Goal: Obtain resource: Download file/media

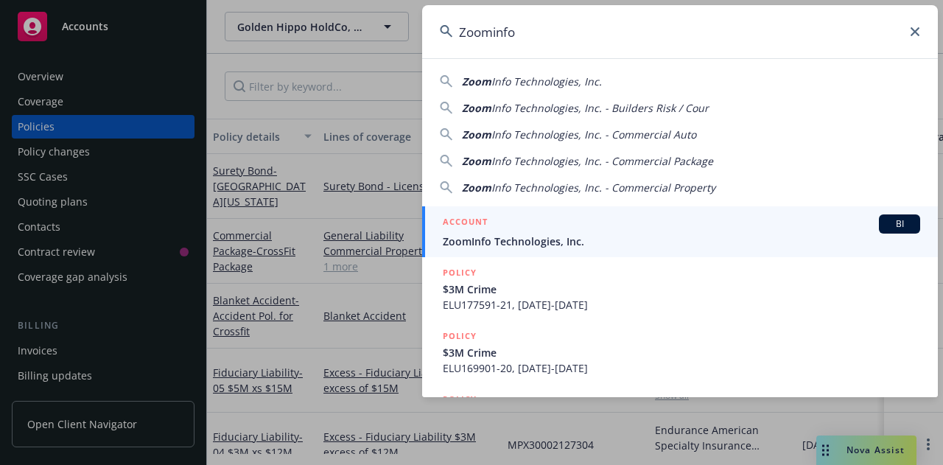
type input "Zoominfo"
click at [489, 234] on span "ZoomInfo Technologies, Inc." at bounding box center [681, 241] width 477 height 15
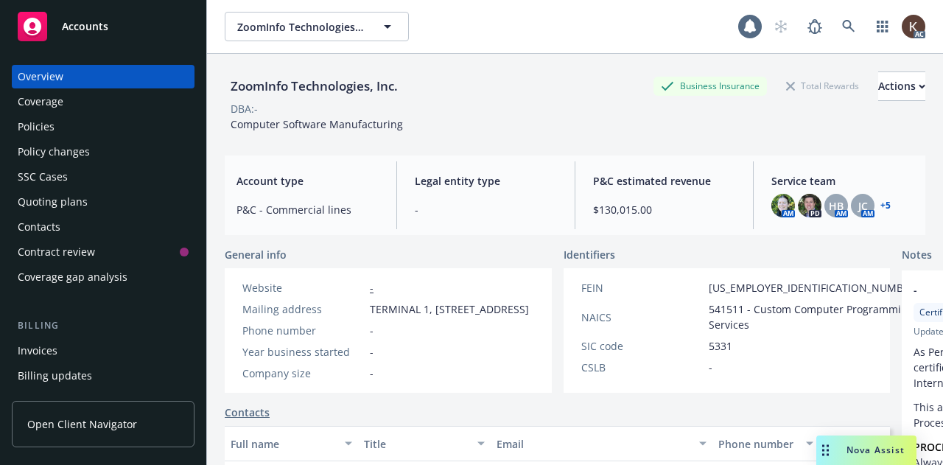
click at [94, 125] on div "Policies" at bounding box center [103, 127] width 171 height 24
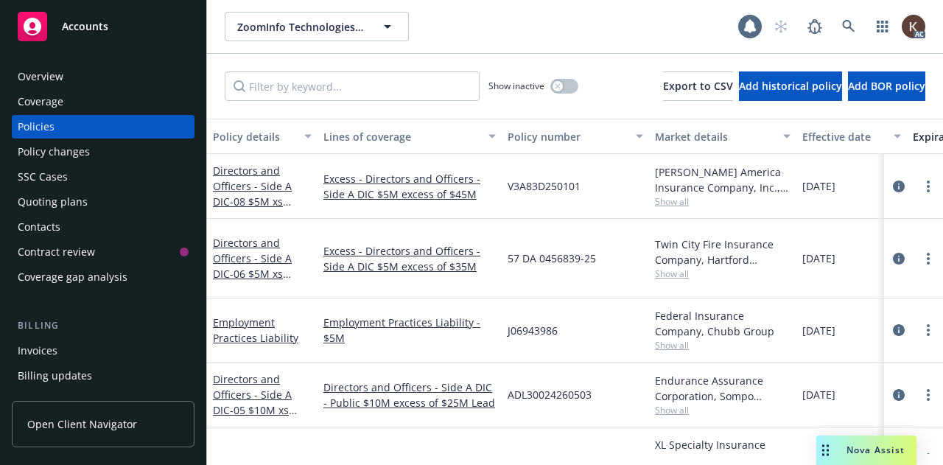
click at [535, 94] on div "Show inactive" at bounding box center [533, 85] width 90 height 29
click at [550, 91] on button "button" at bounding box center [564, 86] width 28 height 15
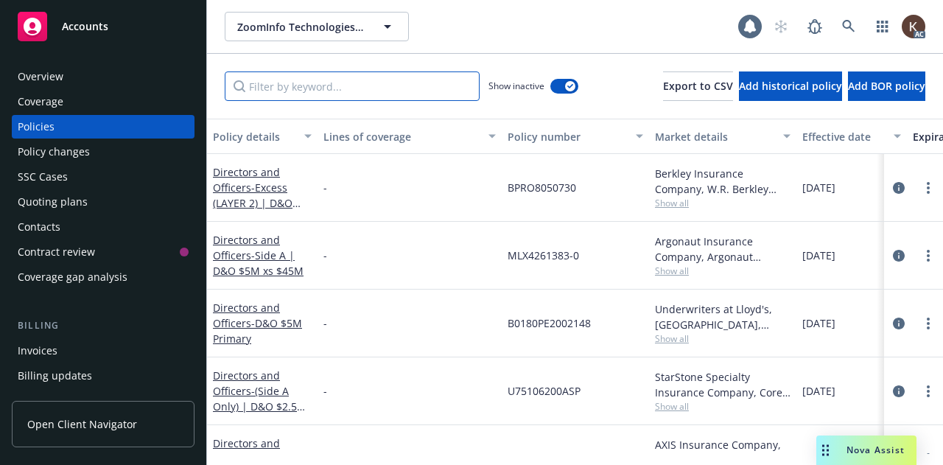
click at [330, 94] on input "Filter by keyword..." at bounding box center [352, 85] width 255 height 29
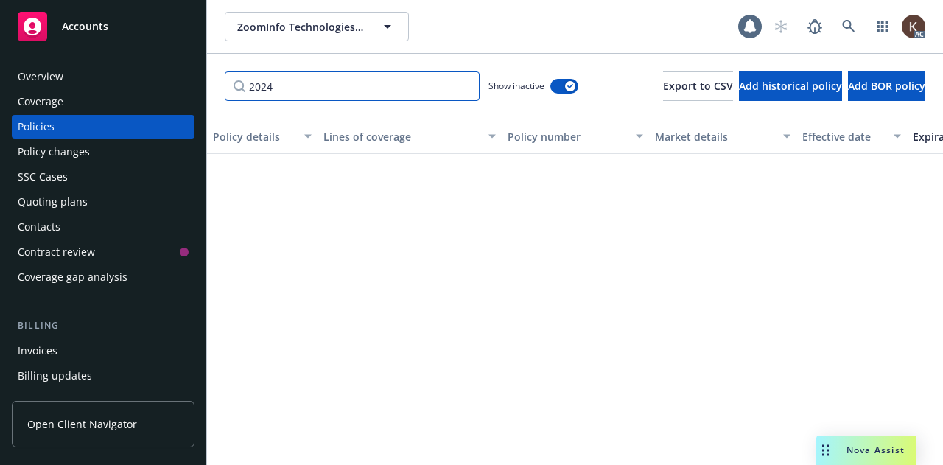
scroll to position [1828, 0]
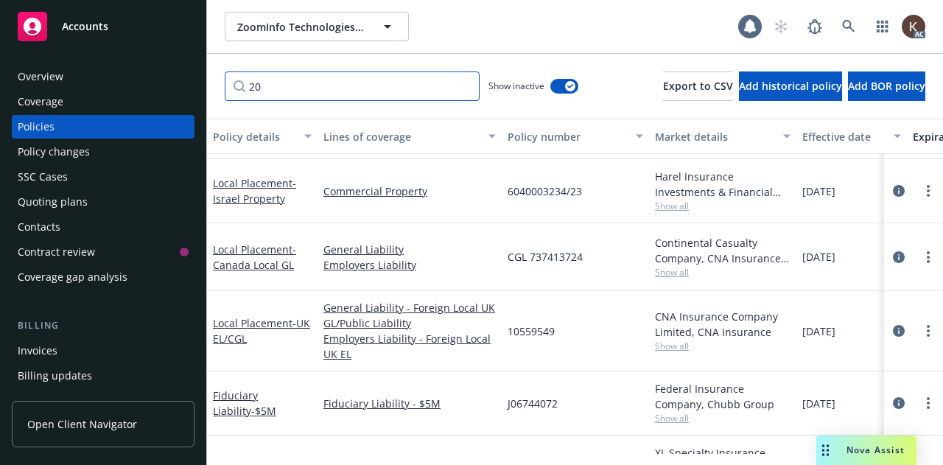
type input "2"
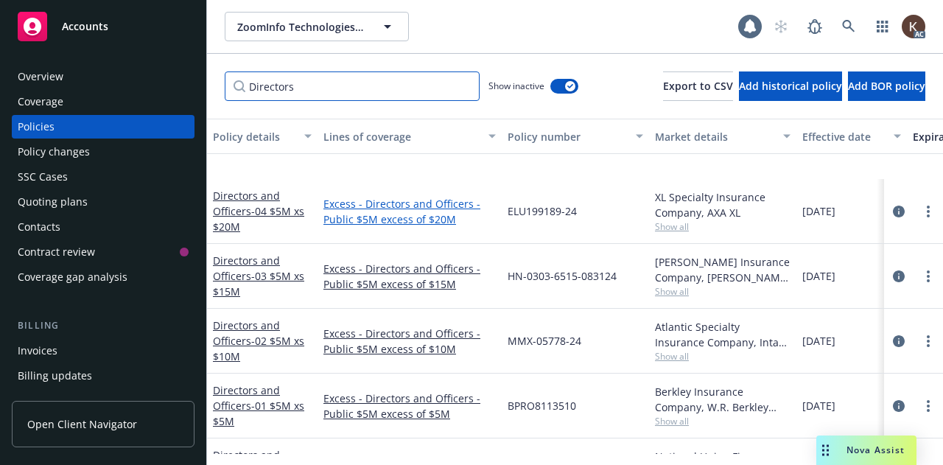
scroll to position [2753, 0]
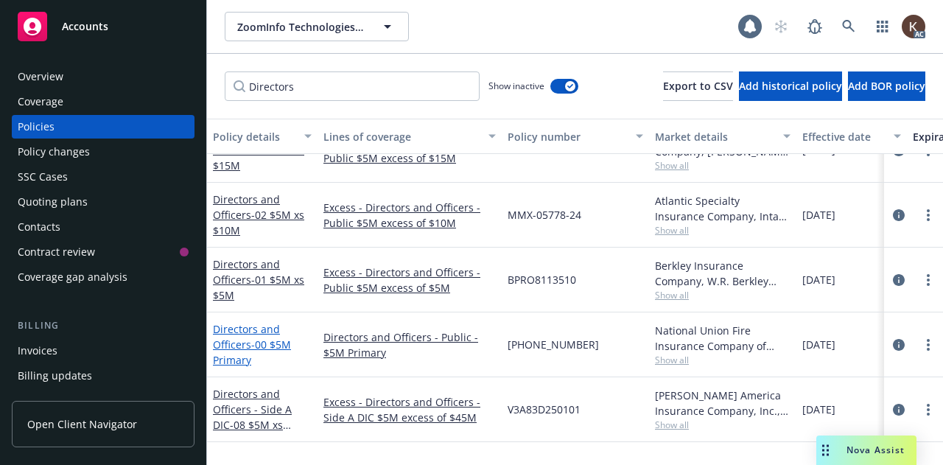
click at [226, 347] on link "Directors and Officers - 00 $5M Primary" at bounding box center [252, 344] width 78 height 45
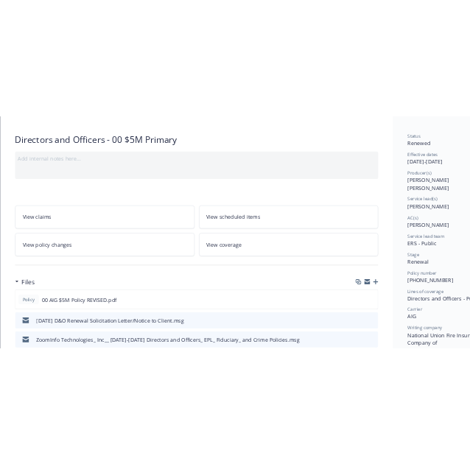
scroll to position [126, 0]
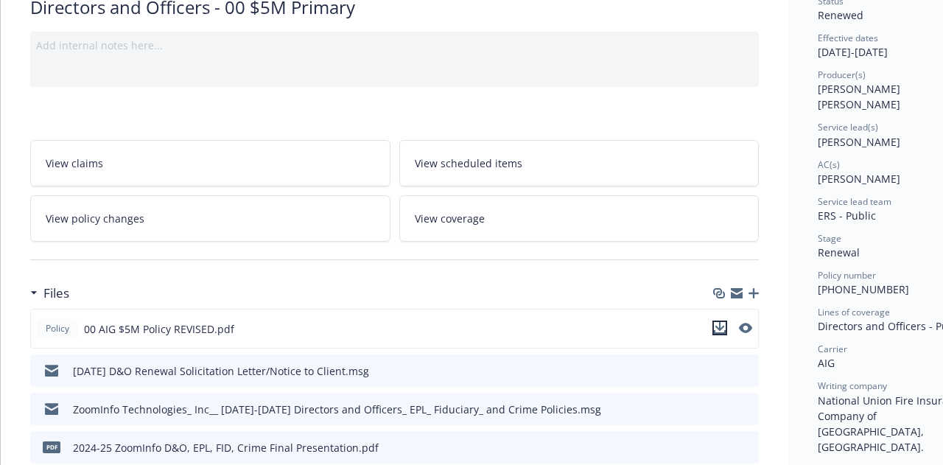
click at [725, 328] on icon "download file" at bounding box center [720, 328] width 12 height 12
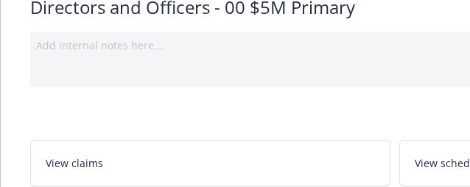
click at [88, 122] on div "View claims View scheduled items View policy changes View coverage" at bounding box center [394, 181] width 729 height 119
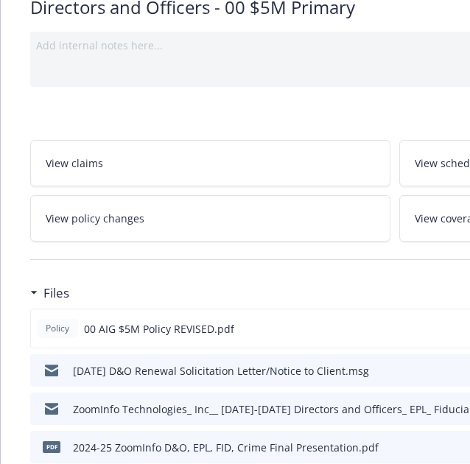
scroll to position [0, 0]
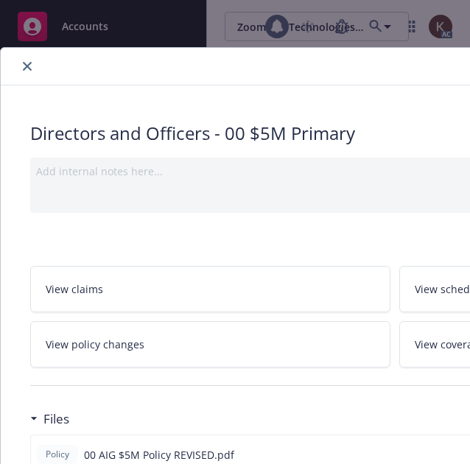
click at [27, 63] on icon "close" at bounding box center [27, 66] width 9 height 9
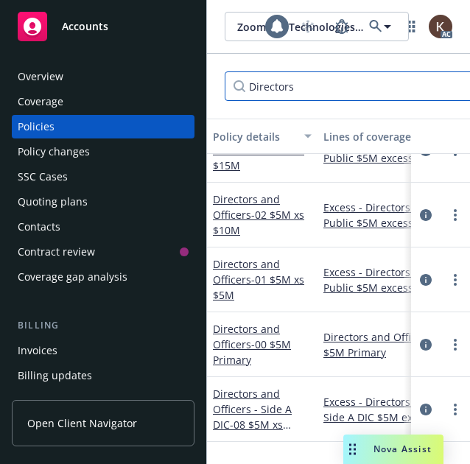
click at [284, 96] on input "Directors" at bounding box center [352, 85] width 255 height 29
drag, startPoint x: 302, startPoint y: 91, endPoint x: 154, endPoint y: 46, distance: 154.5
click at [154, 46] on div "Accounts Overview Coverage Policies Policy changes SSC Cases Quoting plans Cont…" at bounding box center [235, 232] width 470 height 464
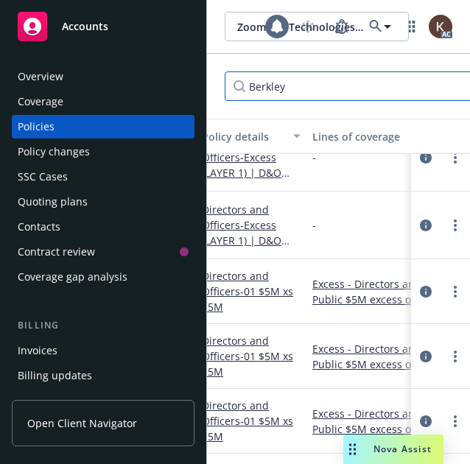
scroll to position [99, 0]
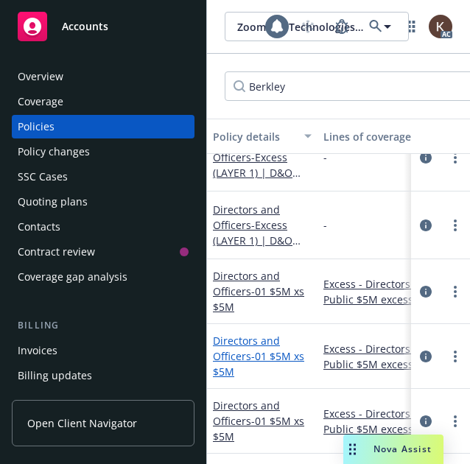
click at [262, 349] on span "- 01 $5M xs $5M" at bounding box center [258, 363] width 91 height 29
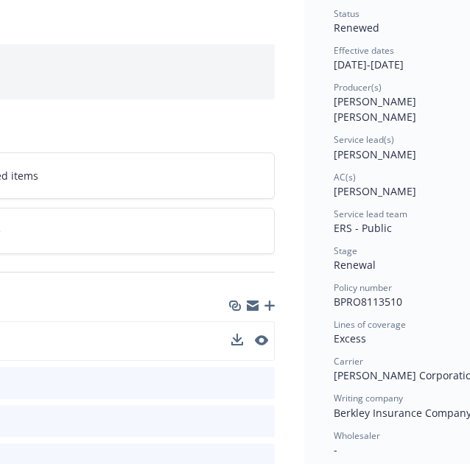
scroll to position [113, 415]
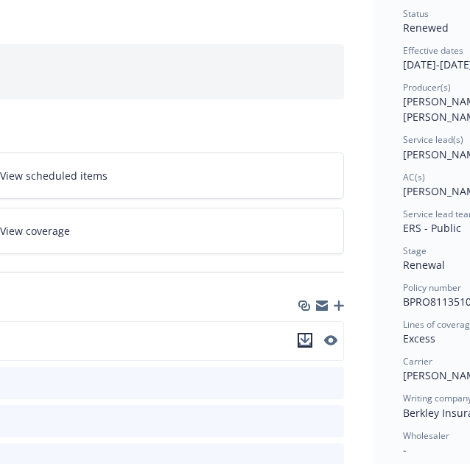
click at [307, 338] on icon "download file" at bounding box center [306, 338] width 10 height 9
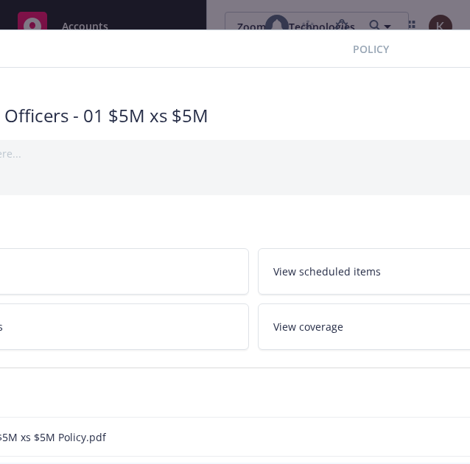
scroll to position [18, 0]
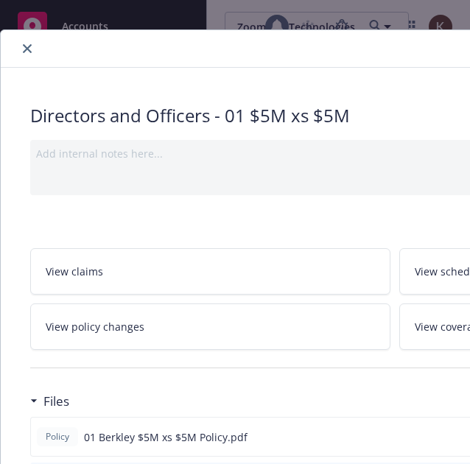
click at [17, 52] on div at bounding box center [251, 49] width 488 height 18
click at [24, 52] on icon "close" at bounding box center [27, 48] width 9 height 9
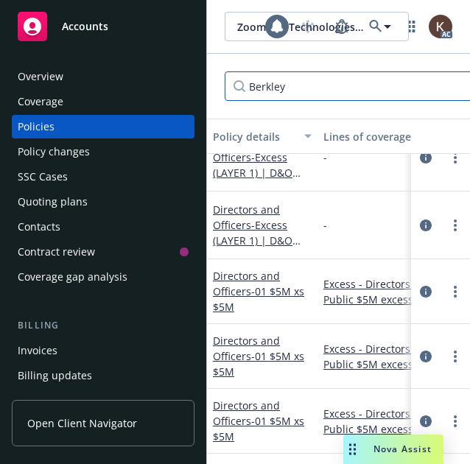
click at [364, 99] on input "Berkley" at bounding box center [352, 85] width 255 height 29
type input "B"
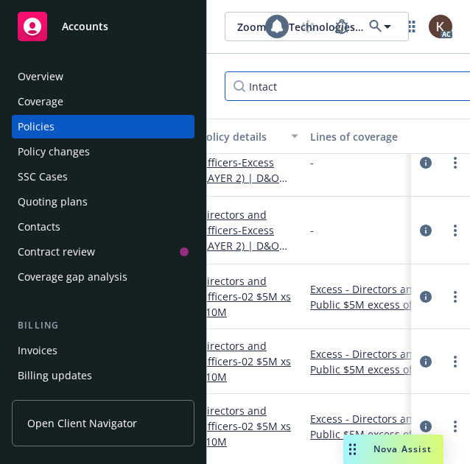
scroll to position [93, 0]
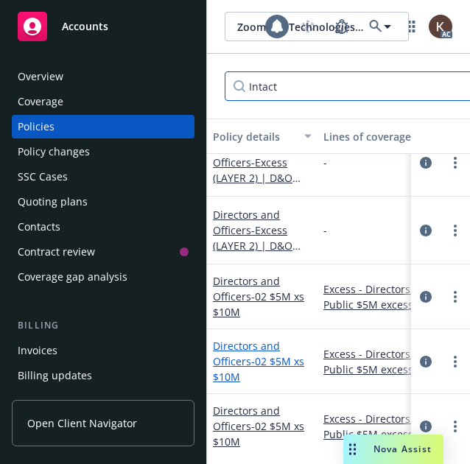
type input "Intact"
click at [239, 344] on link "Directors and Officers - 02 $5M xs $10M" at bounding box center [258, 361] width 91 height 45
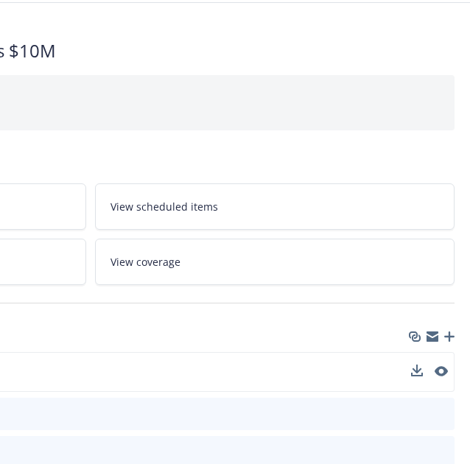
scroll to position [83, 305]
click at [417, 368] on icon "download file" at bounding box center [415, 369] width 10 height 9
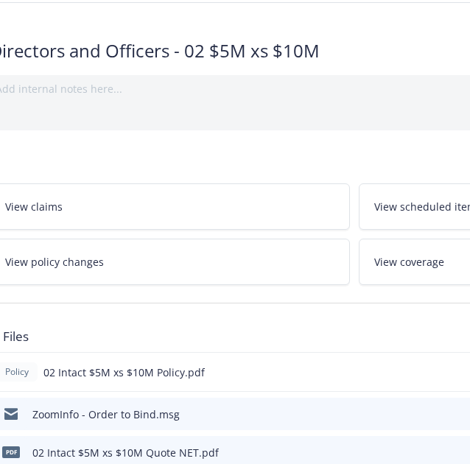
scroll to position [0, 0]
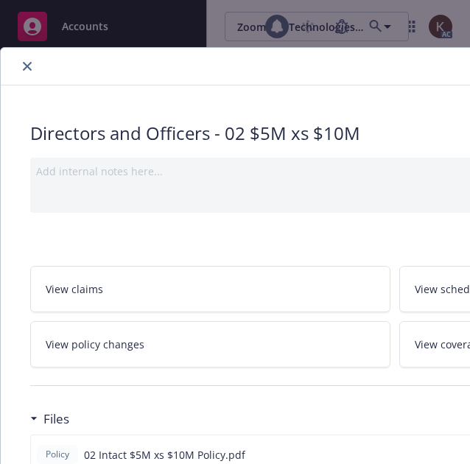
click at [26, 67] on icon "close" at bounding box center [27, 66] width 9 height 9
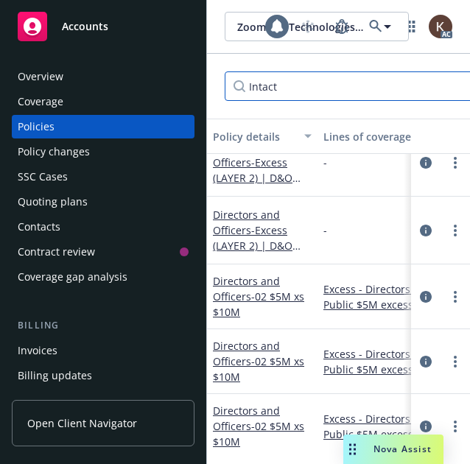
drag, startPoint x: 264, startPoint y: 95, endPoint x: 162, endPoint y: 85, distance: 102.8
click at [162, 85] on div "Accounts Overview Coverage Policies Policy changes SSC Cases Quoting plans Cont…" at bounding box center [235, 232] width 470 height 464
click at [162, 85] on div "Overview" at bounding box center [103, 77] width 171 height 24
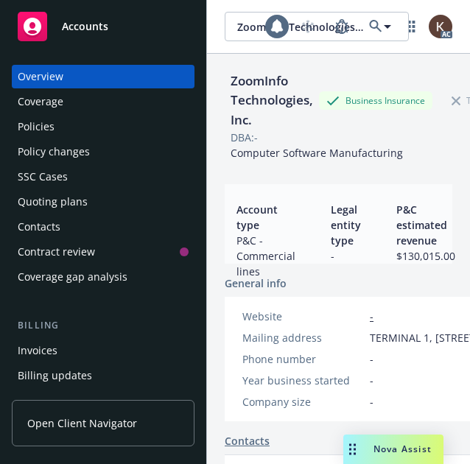
click at [112, 121] on div "Policies" at bounding box center [103, 127] width 171 height 24
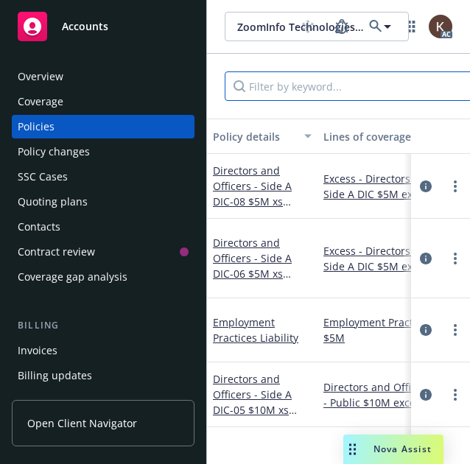
click at [262, 91] on input "Filter by keyword..." at bounding box center [352, 85] width 255 height 29
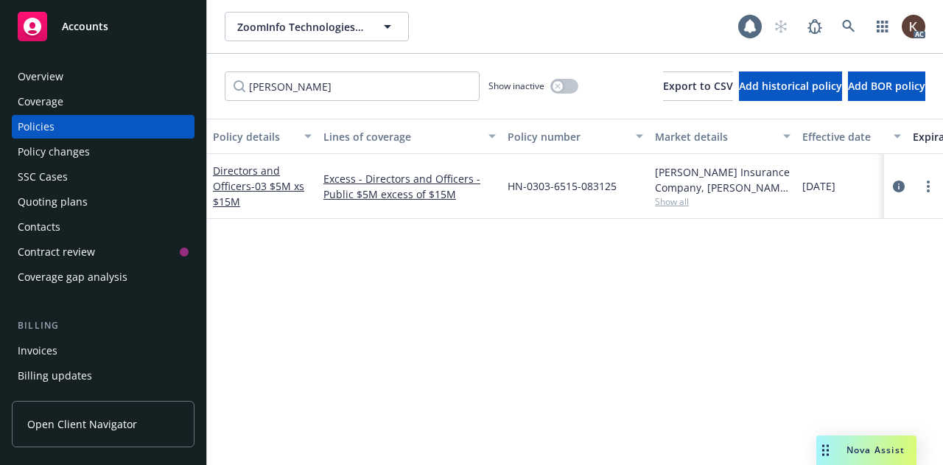
click at [536, 77] on div "Show inactive" at bounding box center [533, 85] width 90 height 29
click at [553, 89] on div "button" at bounding box center [558, 86] width 10 height 10
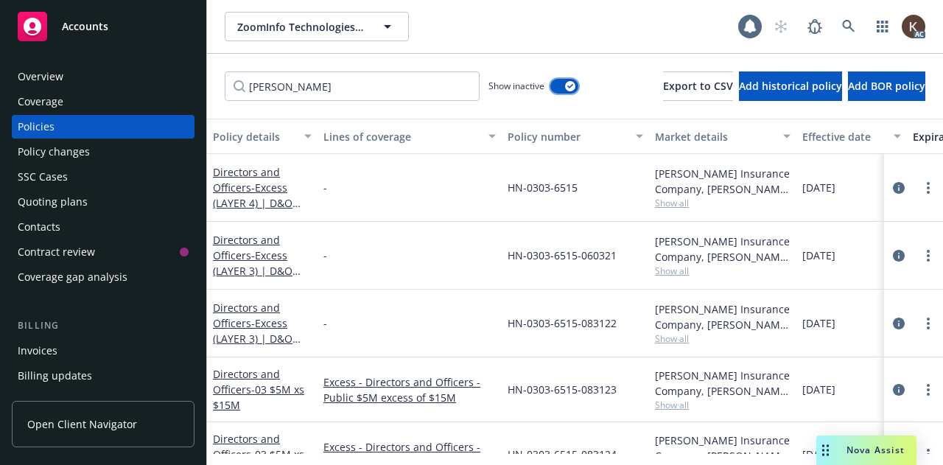
scroll to position [98, 0]
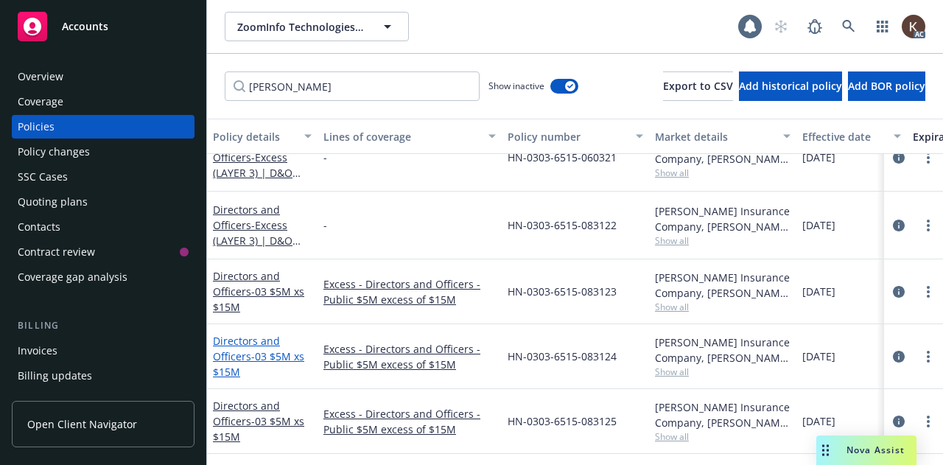
click at [248, 345] on link "Directors and Officers - 03 $5M xs $15M" at bounding box center [258, 356] width 91 height 45
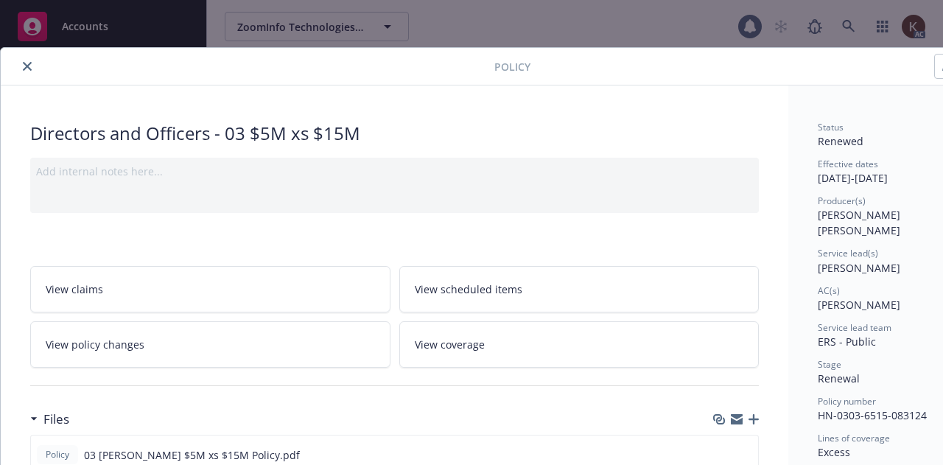
scroll to position [166, 0]
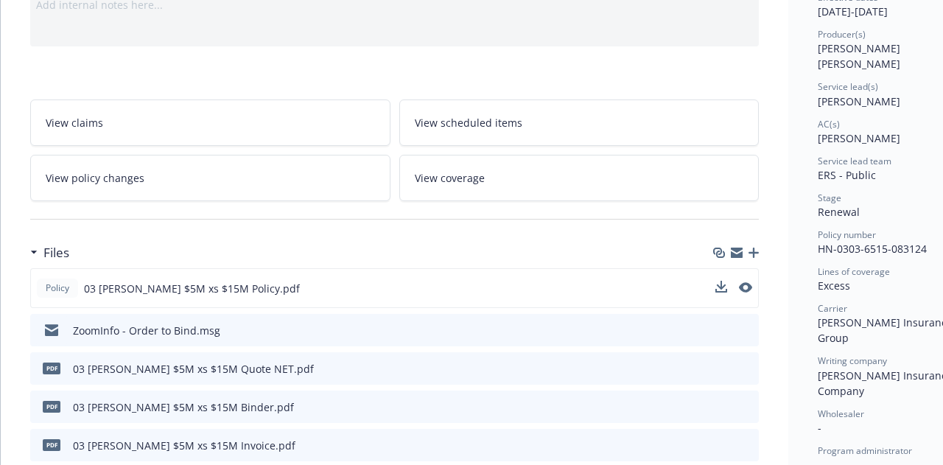
click at [729, 287] on div at bounding box center [733, 288] width 37 height 15
click at [723, 284] on icon "download file" at bounding box center [720, 285] width 10 height 9
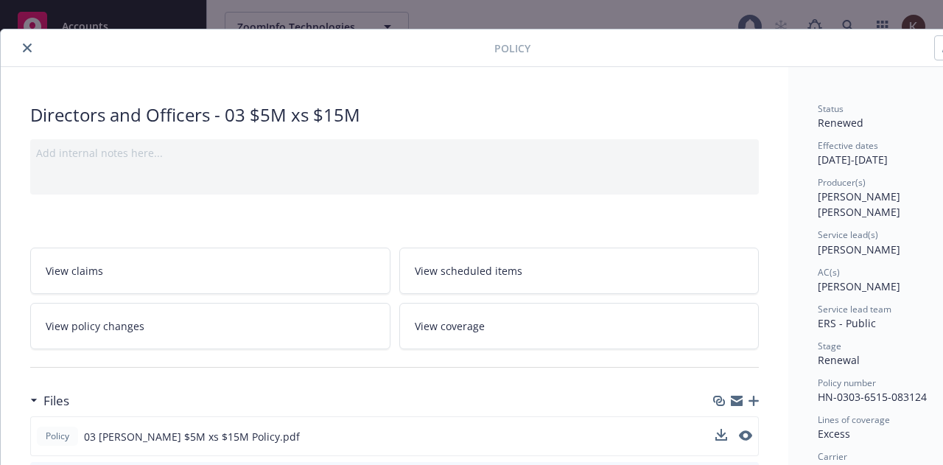
scroll to position [0, 0]
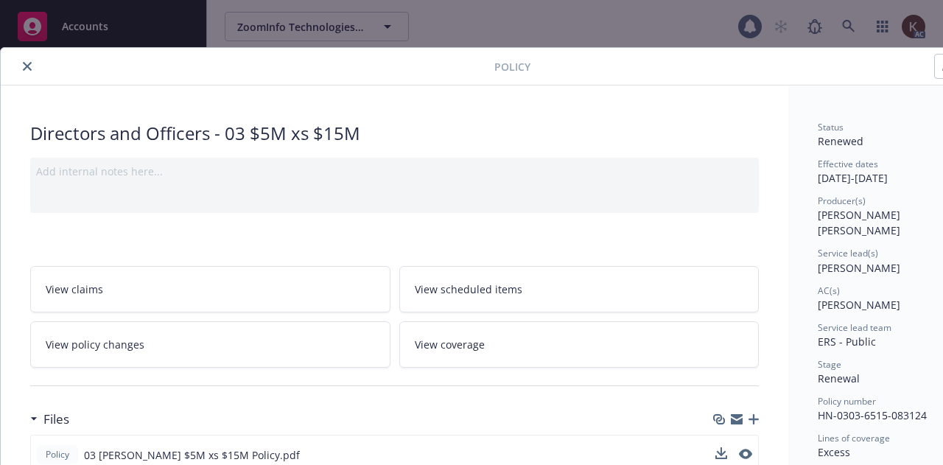
click at [27, 64] on icon "close" at bounding box center [27, 66] width 9 height 9
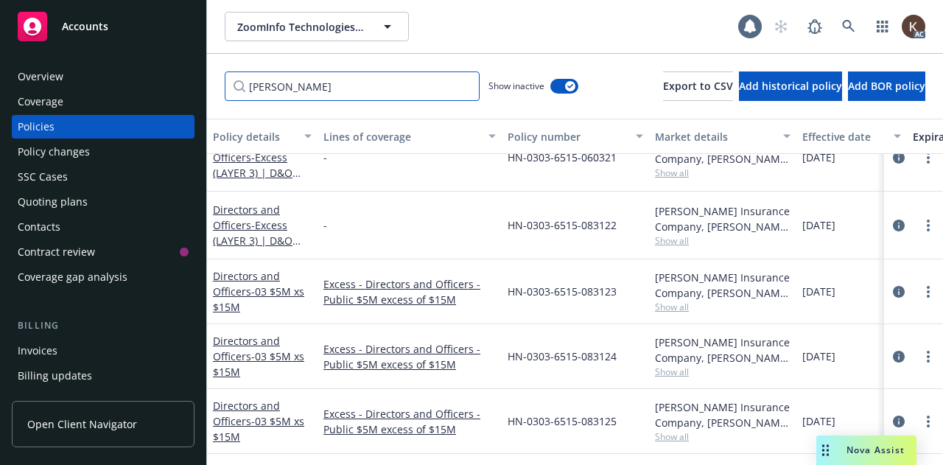
click at [334, 94] on input "[PERSON_NAME]" at bounding box center [352, 85] width 255 height 29
type input "H"
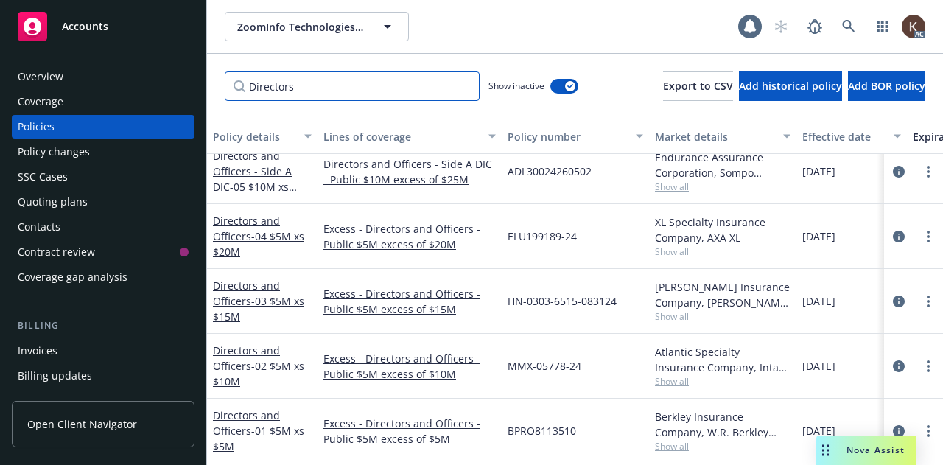
scroll to position [2613, 0]
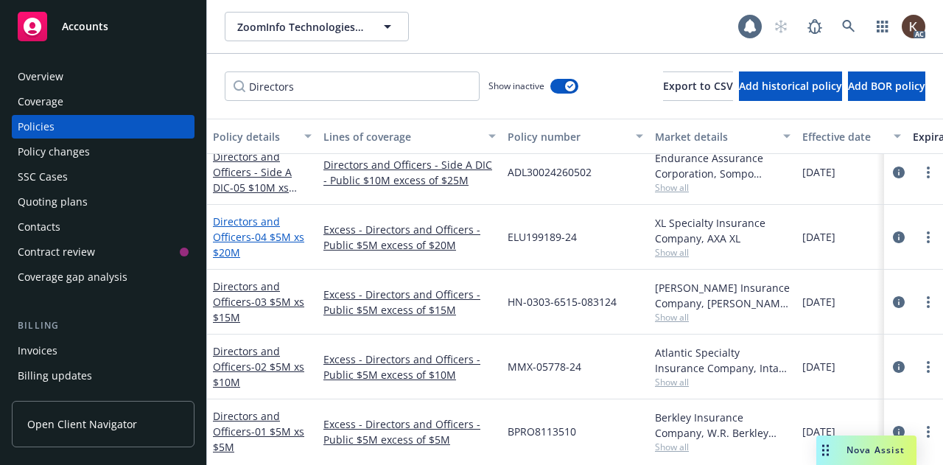
click at [259, 230] on span "- 04 $5M xs $20M" at bounding box center [258, 244] width 91 height 29
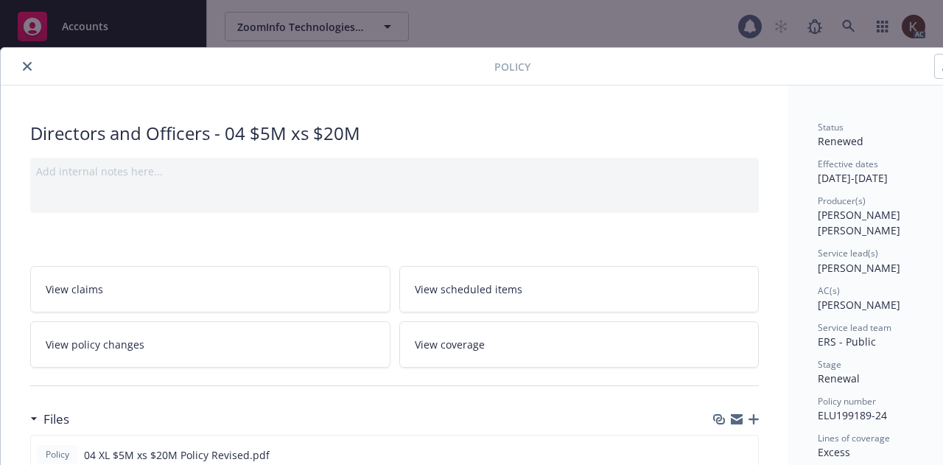
scroll to position [91, 0]
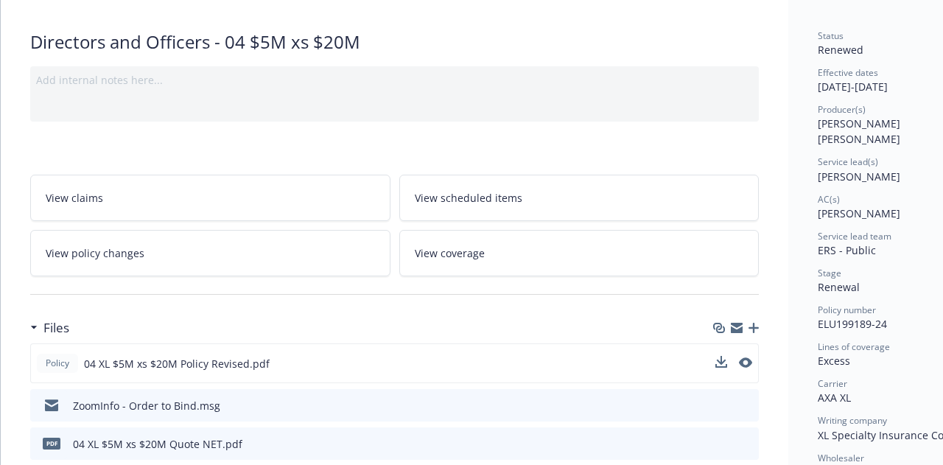
click at [723, 365] on button at bounding box center [721, 363] width 12 height 15
click at [720, 357] on icon "download file" at bounding box center [720, 361] width 10 height 9
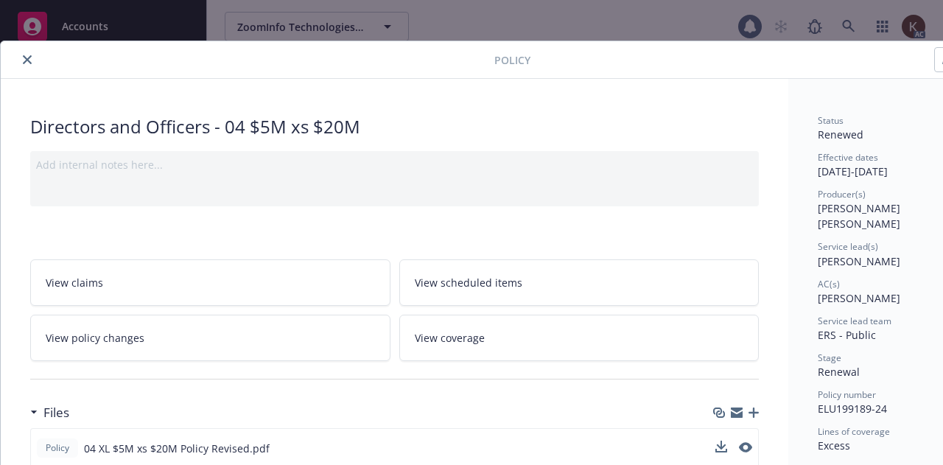
scroll to position [0, 0]
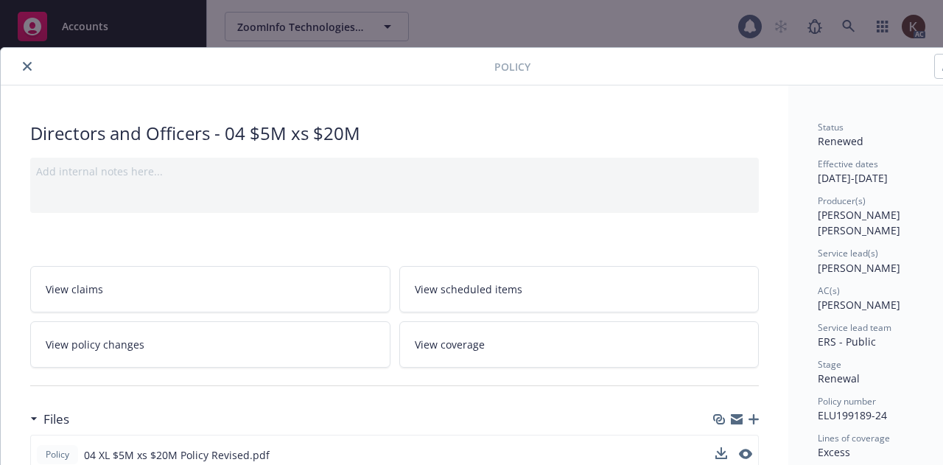
click at [27, 63] on icon "close" at bounding box center [27, 66] width 9 height 9
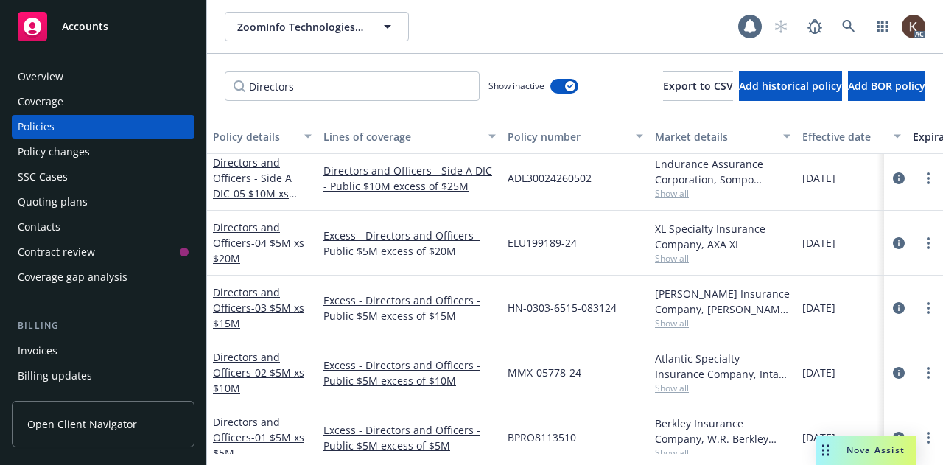
scroll to position [2583, 0]
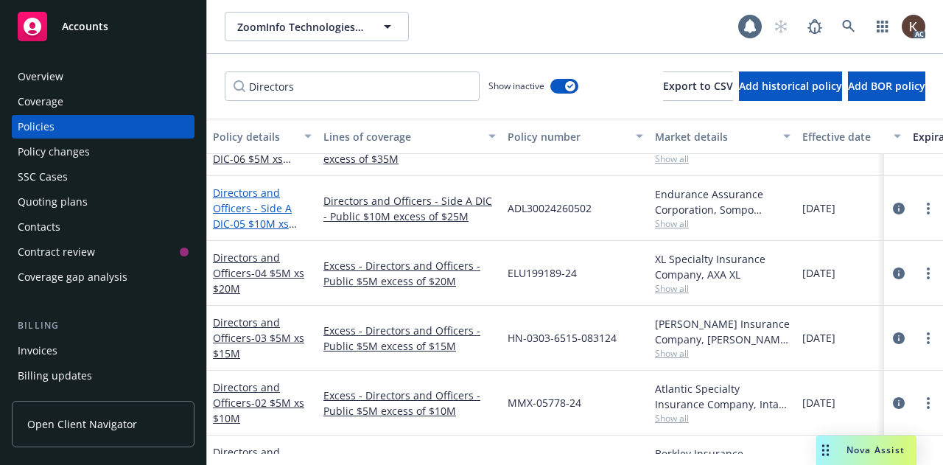
click at [281, 200] on link "Directors and Officers - Side A DIC - 05 $10M xs $25M" at bounding box center [252, 216] width 79 height 60
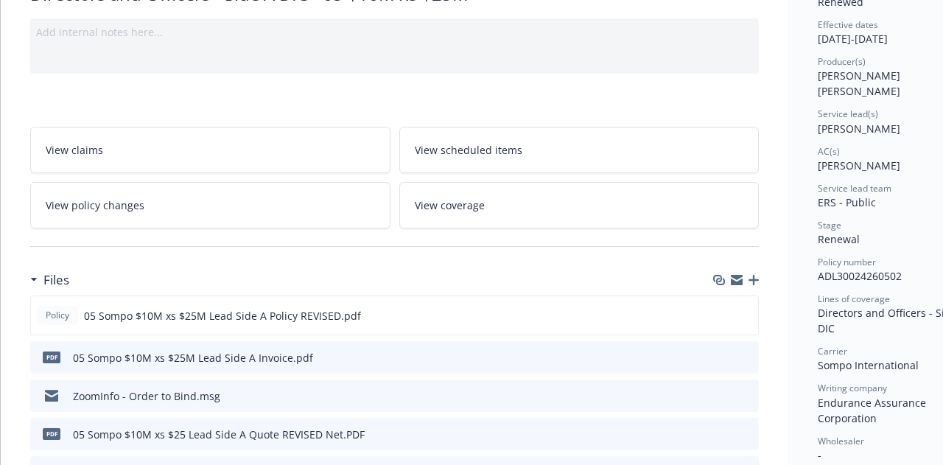
scroll to position [140, 0]
click at [717, 318] on button at bounding box center [721, 314] width 12 height 15
click at [719, 313] on icon "download file" at bounding box center [720, 314] width 12 height 12
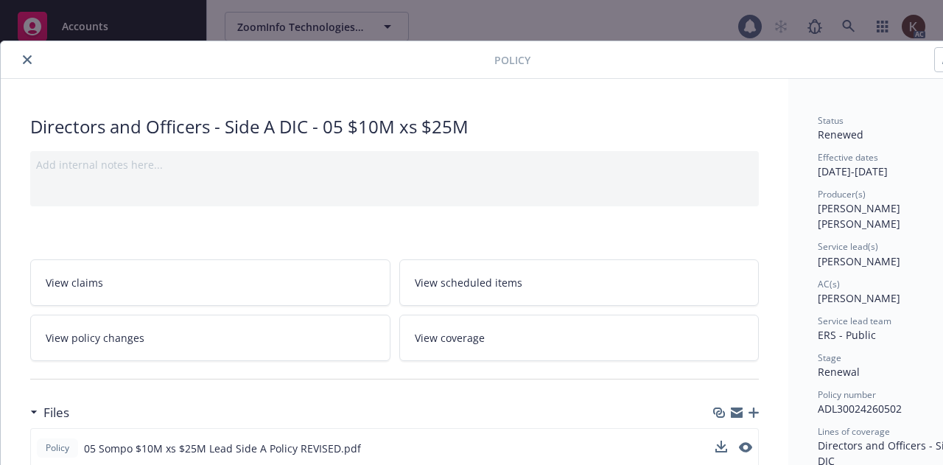
scroll to position [1, 0]
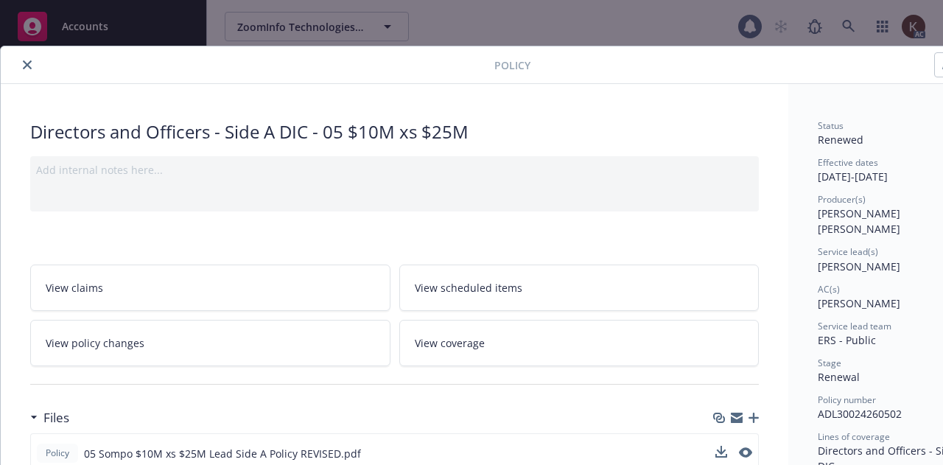
click at [25, 60] on icon "close" at bounding box center [27, 64] width 9 height 9
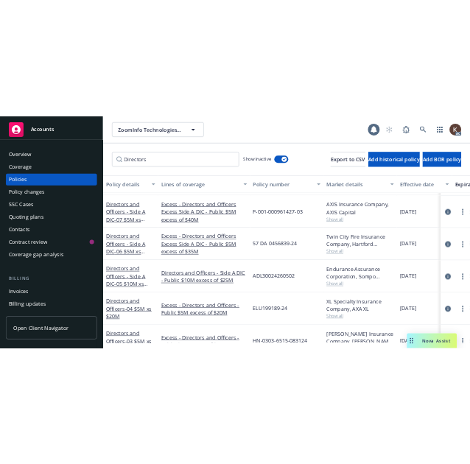
scroll to position [2477, 0]
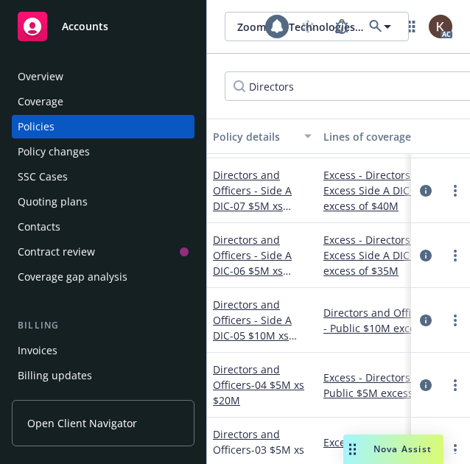
click at [399, 83] on input "Directors" at bounding box center [352, 85] width 255 height 29
click at [400, 90] on input "Directors" at bounding box center [352, 85] width 255 height 29
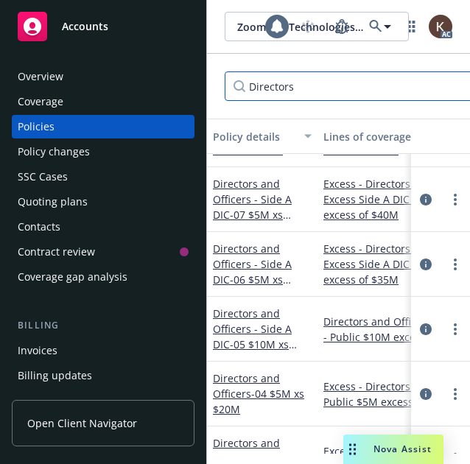
scroll to position [2468, 0]
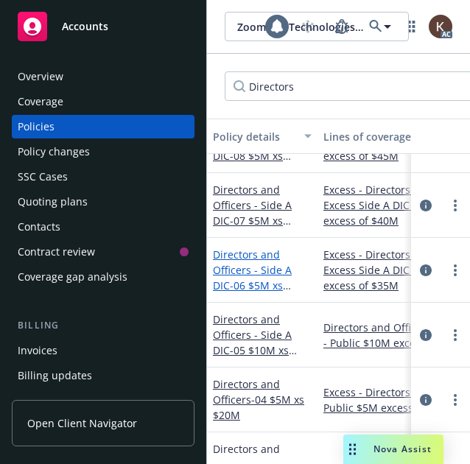
click at [271, 270] on link "Directors and Officers - Side A DIC - 06 $5M xs $35M Excess Side A DIC" at bounding box center [261, 286] width 97 height 76
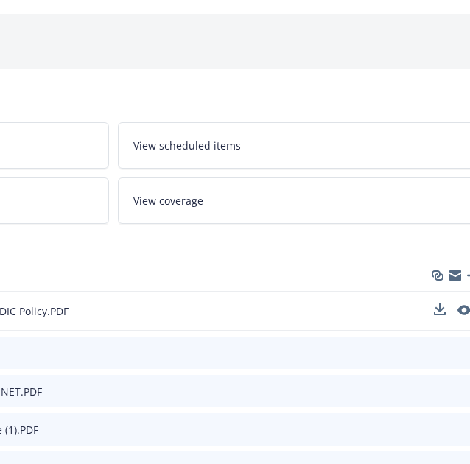
scroll to position [144, 299]
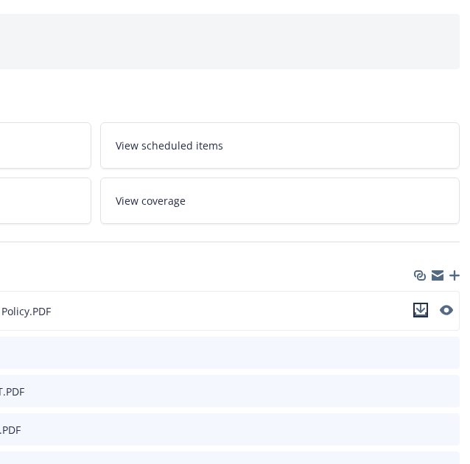
click at [422, 310] on icon "download file" at bounding box center [421, 310] width 12 height 12
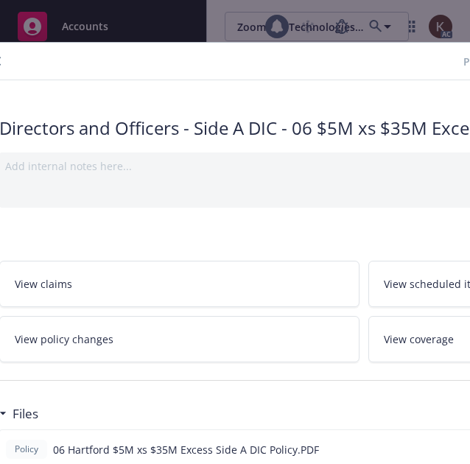
scroll to position [5, 0]
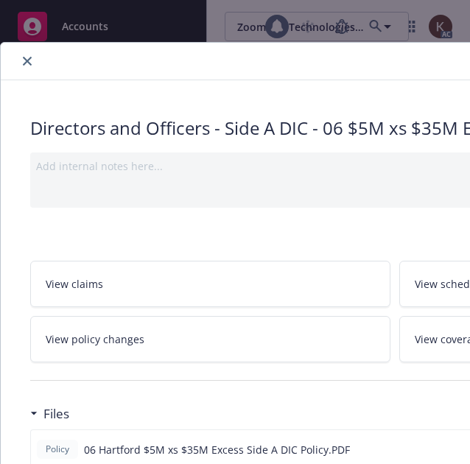
click at [29, 63] on icon "close" at bounding box center [27, 61] width 9 height 9
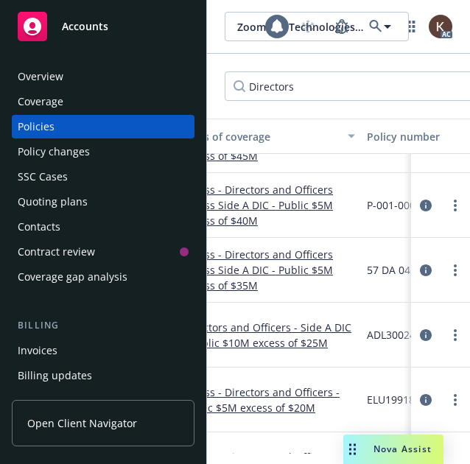
scroll to position [2468, 11]
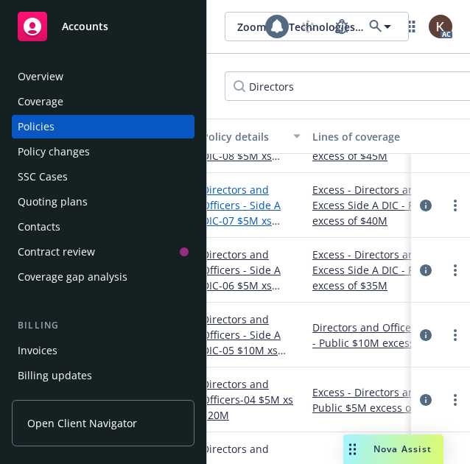
click at [246, 207] on link "Directors and Officers - Side A DIC - 07 $5M xs $40M Excess Side A DIC" at bounding box center [250, 221] width 97 height 76
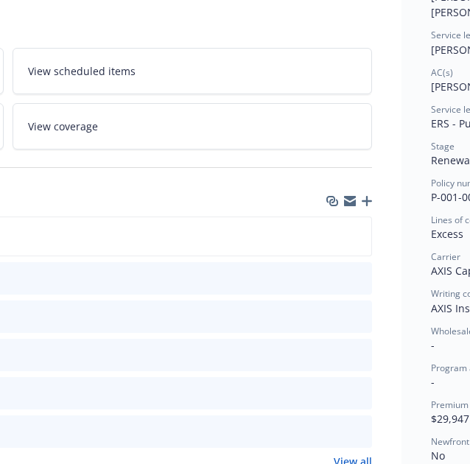
scroll to position [218, 387]
click at [337, 234] on icon "download file" at bounding box center [332, 236] width 12 height 12
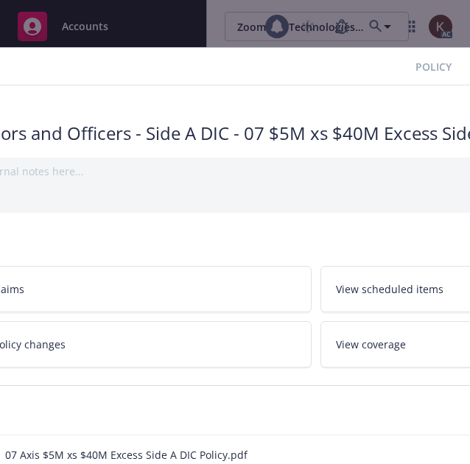
scroll to position [0, 0]
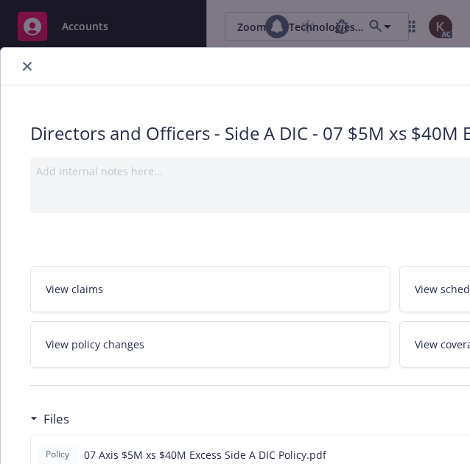
click at [28, 66] on icon "close" at bounding box center [27, 66] width 9 height 9
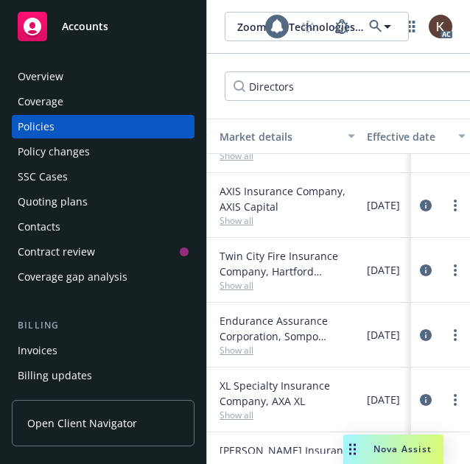
scroll to position [2468, 427]
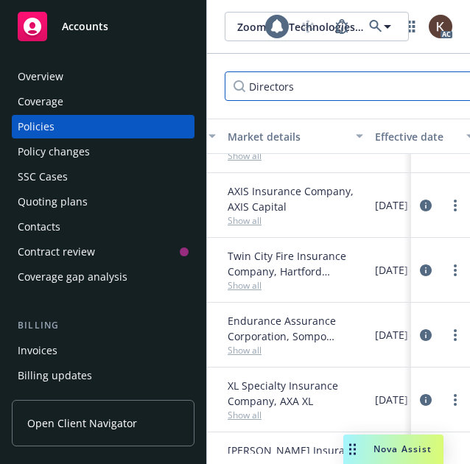
drag, startPoint x: 293, startPoint y: 92, endPoint x: 71, endPoint y: 90, distance: 221.7
click at [71, 90] on div "Accounts Overview Coverage Policies Policy changes SSC Cases Quoting plans Cont…" at bounding box center [235, 232] width 470 height 464
type input "Argo"
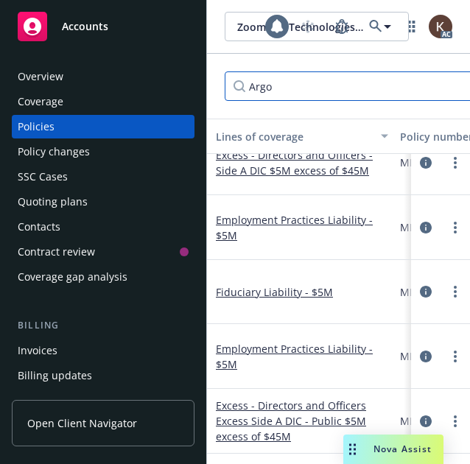
scroll to position [331, 100]
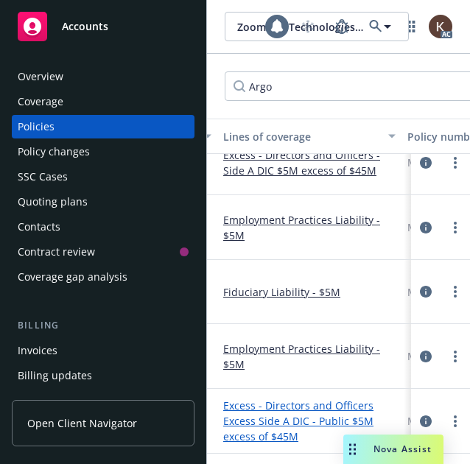
click at [250, 416] on link "Excess - Directors and Officers Excess Side A DIC - Public $5M excess of $45M" at bounding box center [309, 421] width 172 height 46
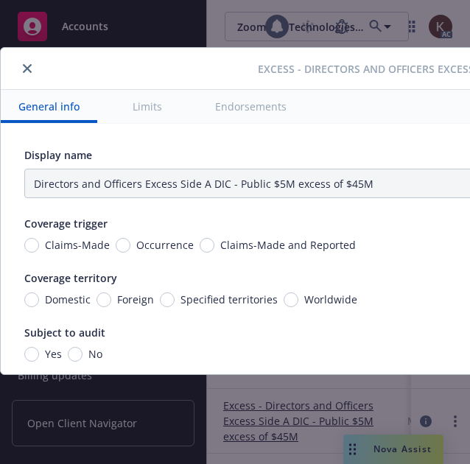
type input "Directors and Officers - Side A DIC $5M excess of $45M"
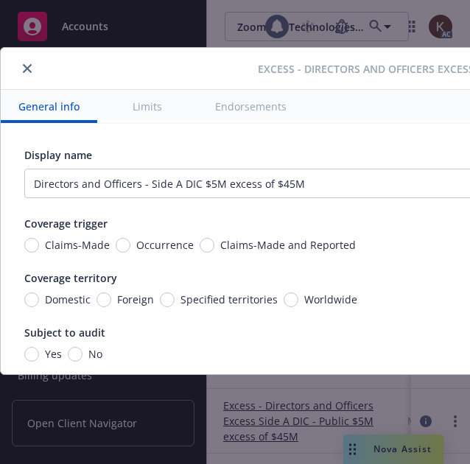
click at [31, 66] on icon "close" at bounding box center [27, 68] width 9 height 9
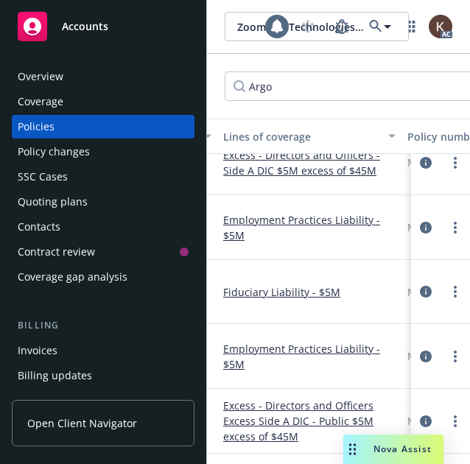
click at [28, 66] on div "Overview" at bounding box center [41, 77] width 46 height 24
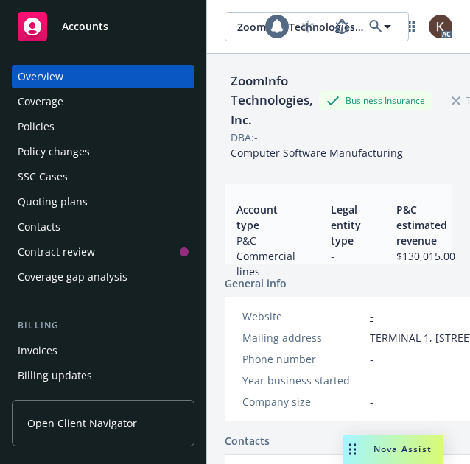
click at [80, 122] on div "Policies" at bounding box center [103, 127] width 171 height 24
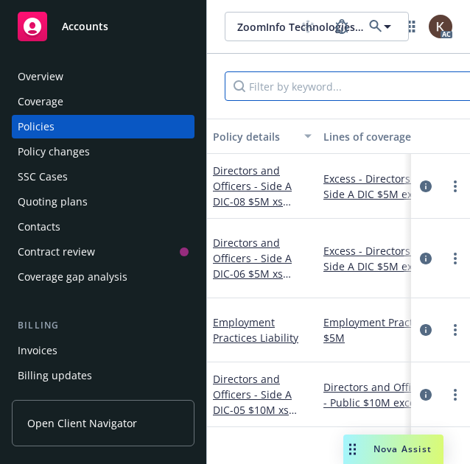
click at [301, 76] on input "Filter by keyword..." at bounding box center [352, 85] width 255 height 29
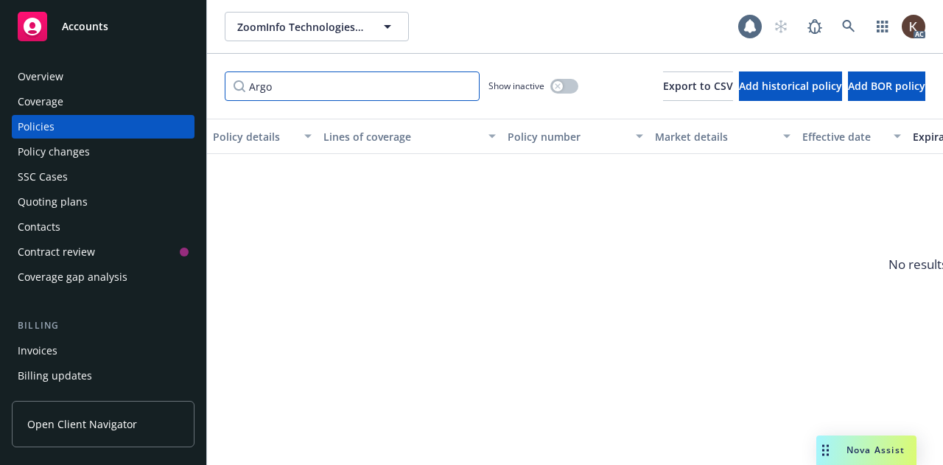
type input "Argo"
click at [550, 87] on button "button" at bounding box center [564, 86] width 28 height 15
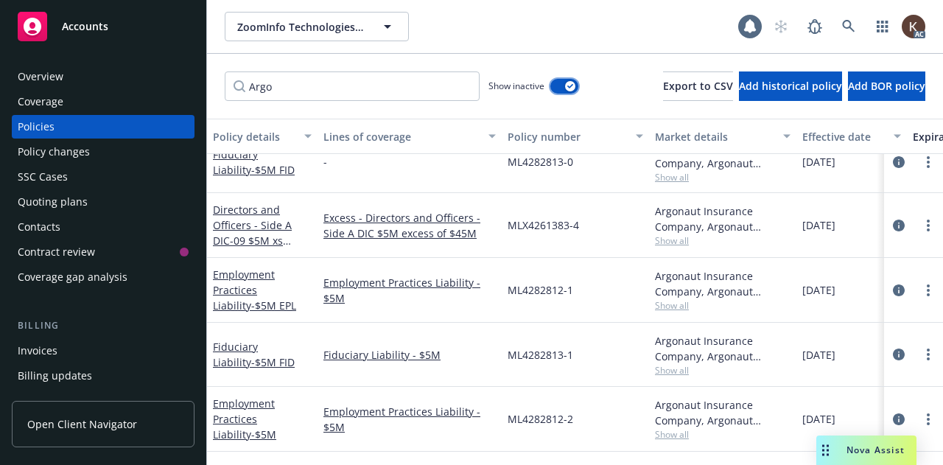
scroll to position [331, 0]
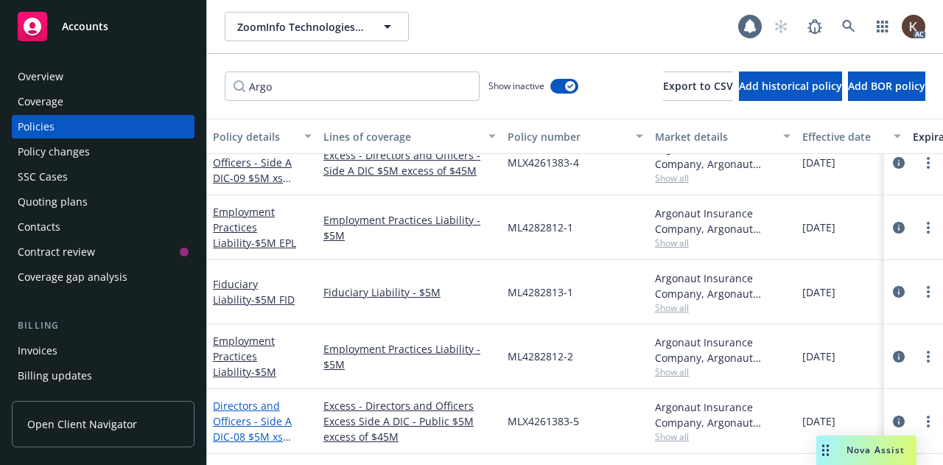
click at [259, 429] on span "- 08 $5M xs $45M Excess Side A DIC" at bounding box center [261, 451] width 97 height 45
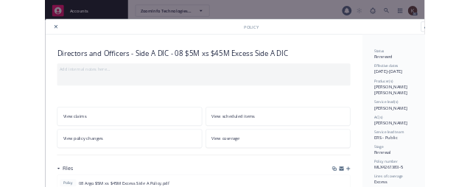
scroll to position [112, 0]
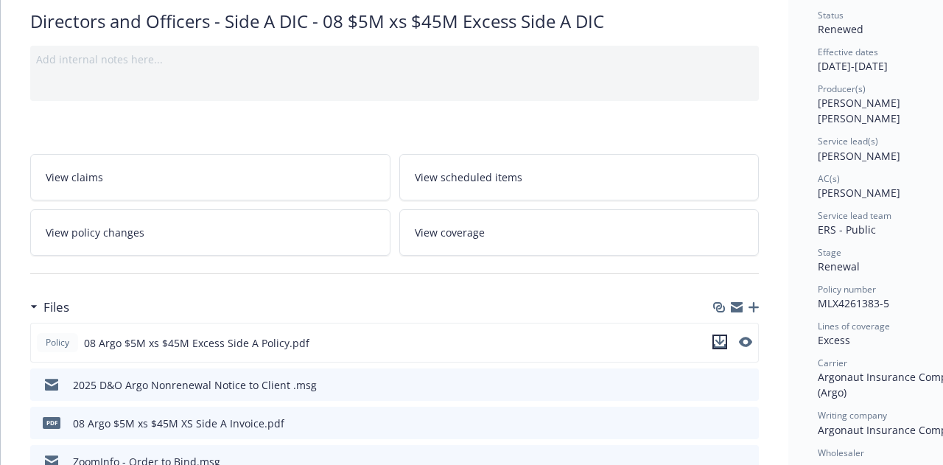
click at [717, 336] on icon "download file" at bounding box center [720, 342] width 12 height 12
